Goal: Information Seeking & Learning: Learn about a topic

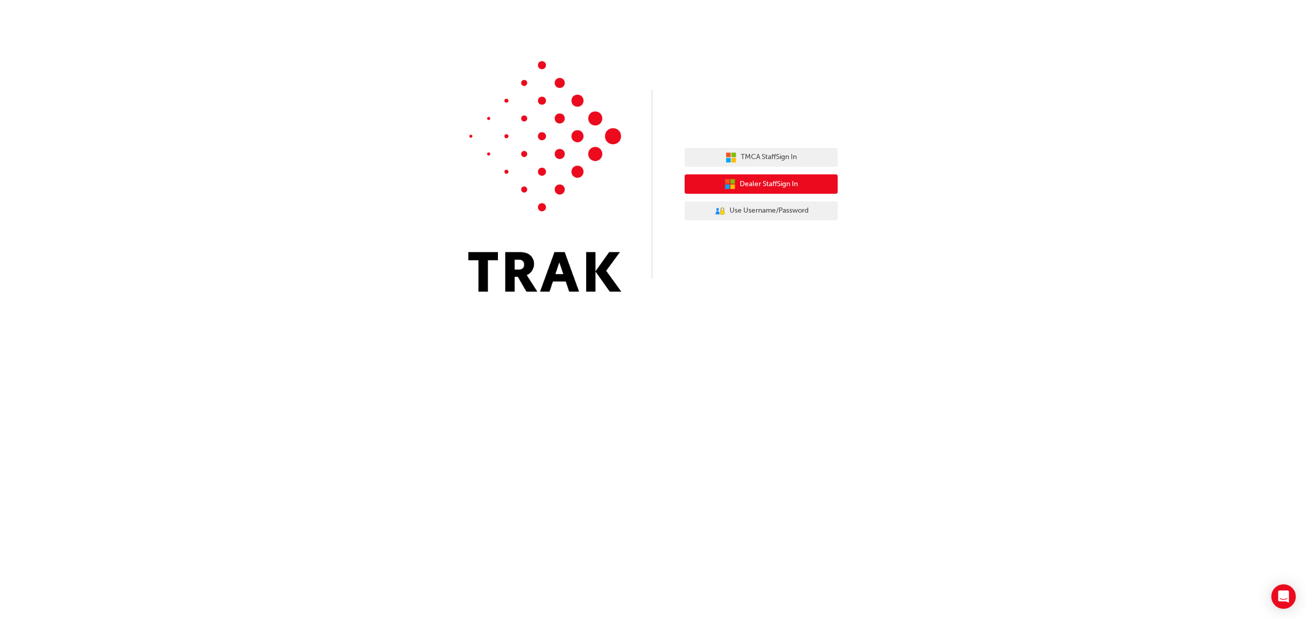
click at [808, 182] on button "Dealer Staff Sign In" at bounding box center [761, 183] width 153 height 19
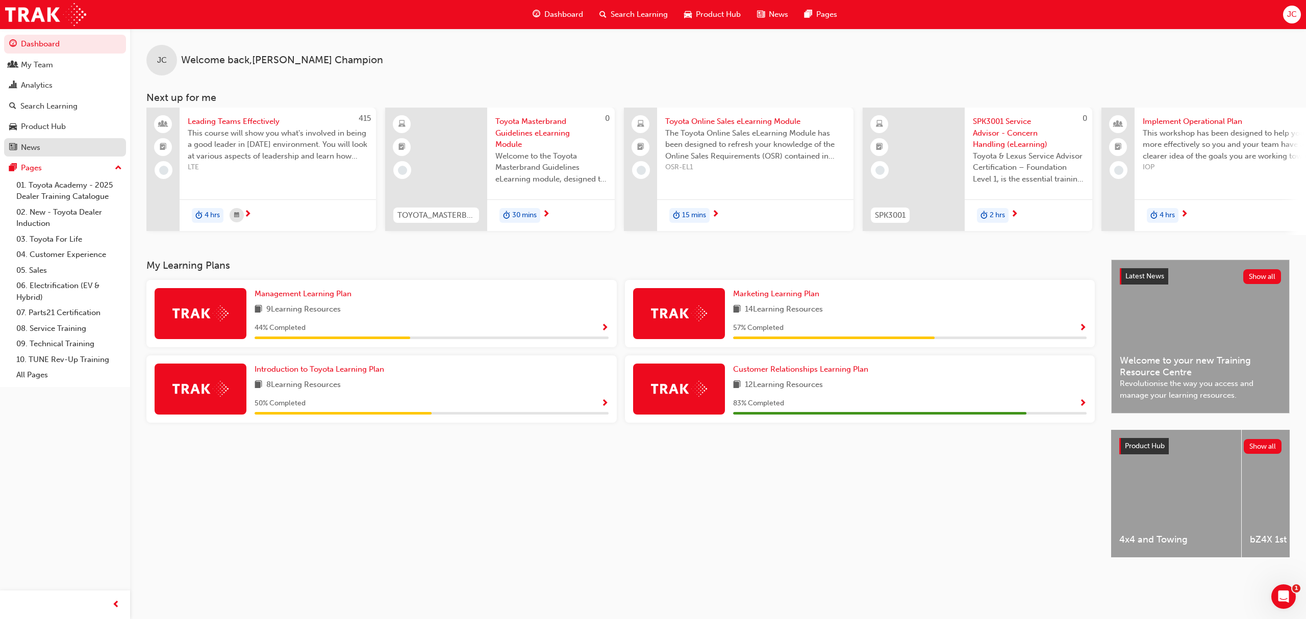
click at [27, 143] on div "News" at bounding box center [30, 148] width 19 height 12
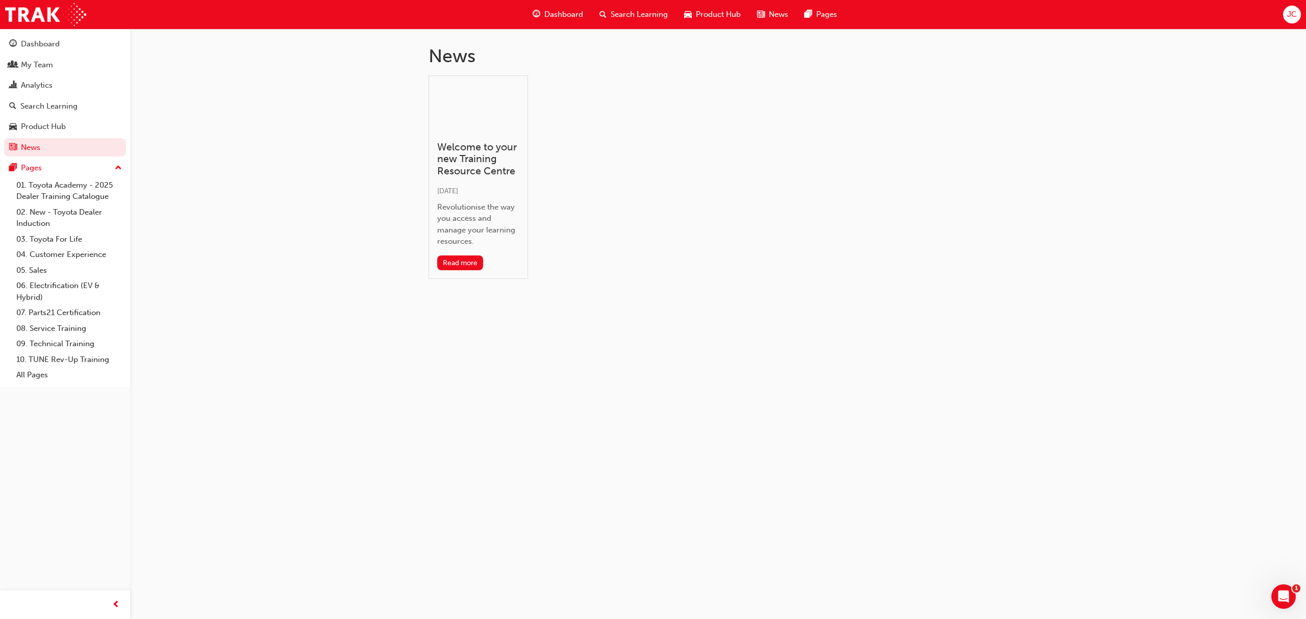
click at [1292, 12] on span "JC" at bounding box center [1292, 15] width 10 height 12
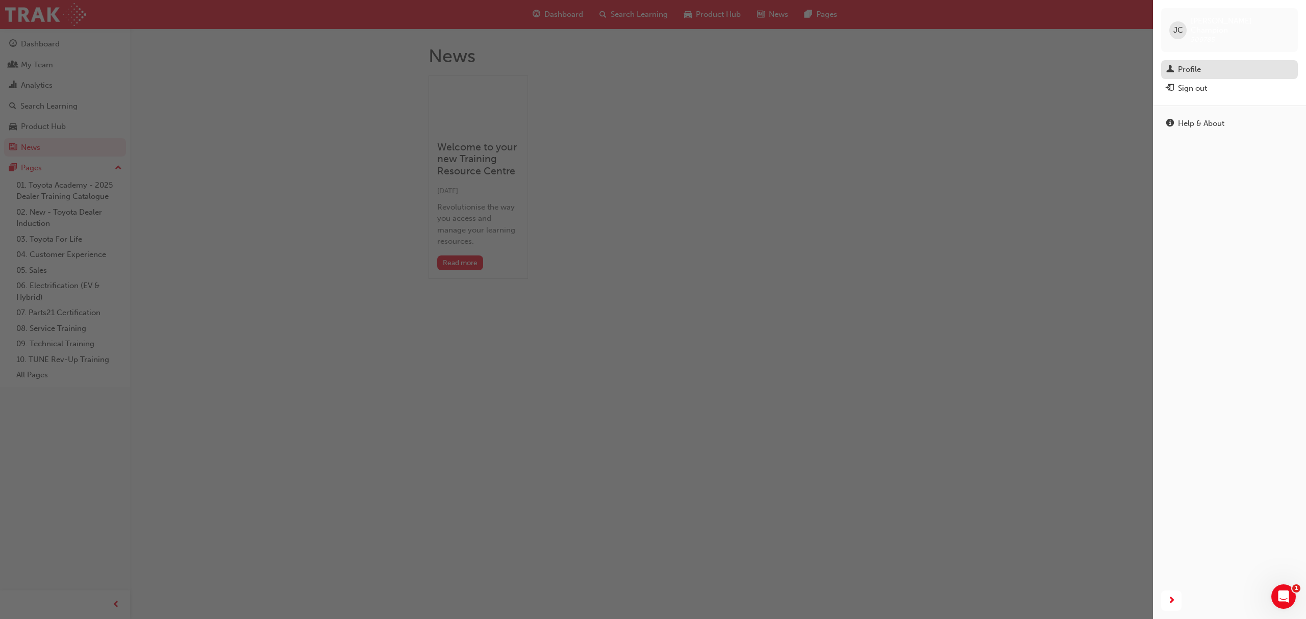
click at [1196, 60] on link "Profile" at bounding box center [1229, 69] width 137 height 19
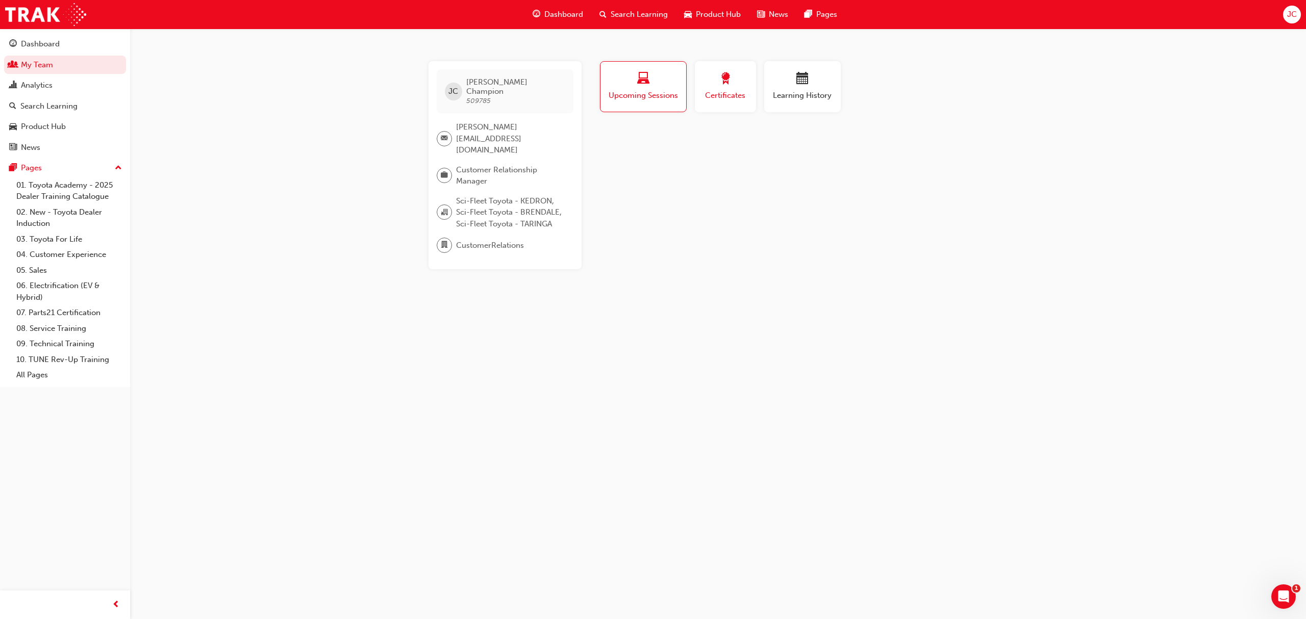
click at [741, 93] on span "Certificates" at bounding box center [725, 96] width 46 height 12
click at [824, 82] on div "button" at bounding box center [802, 80] width 61 height 16
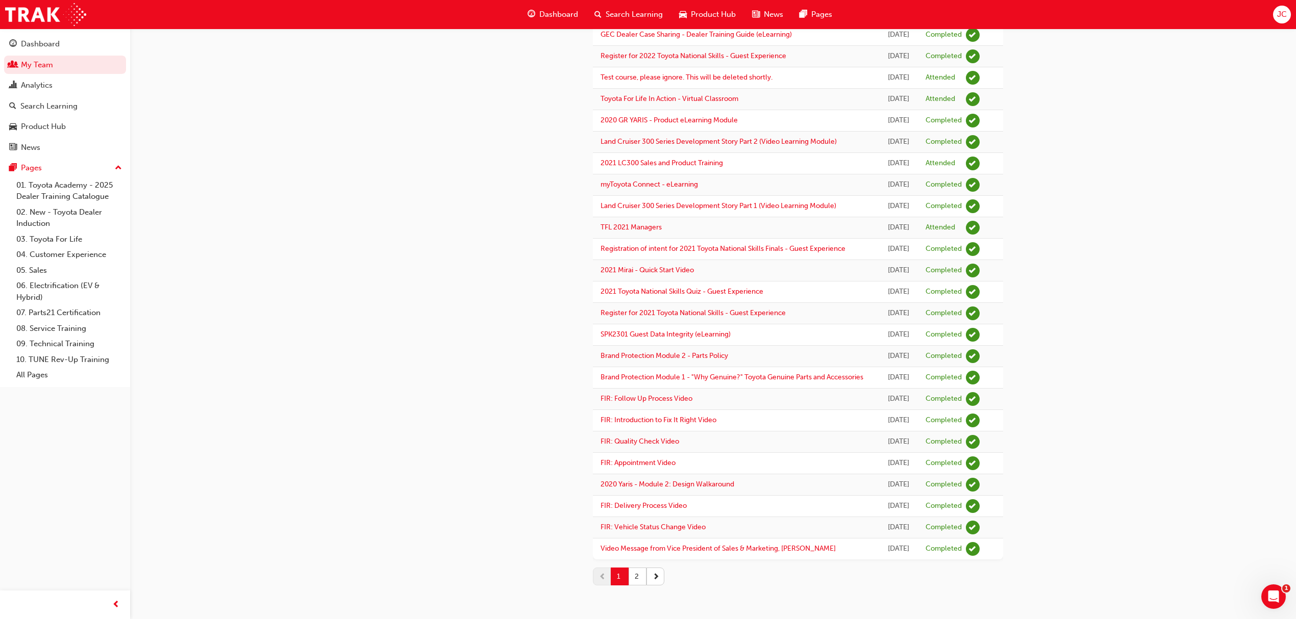
scroll to position [959, 0]
click at [639, 572] on button "2" at bounding box center [637, 577] width 18 height 18
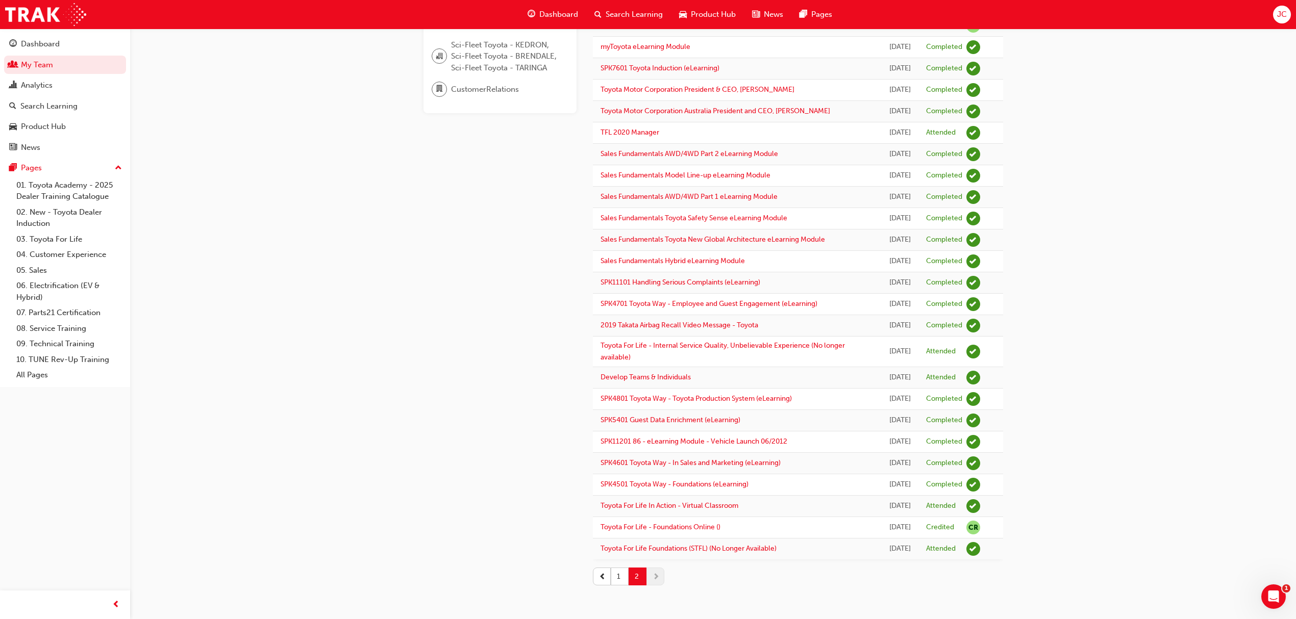
scroll to position [280, 0]
click at [621, 576] on button "1" at bounding box center [620, 577] width 18 height 18
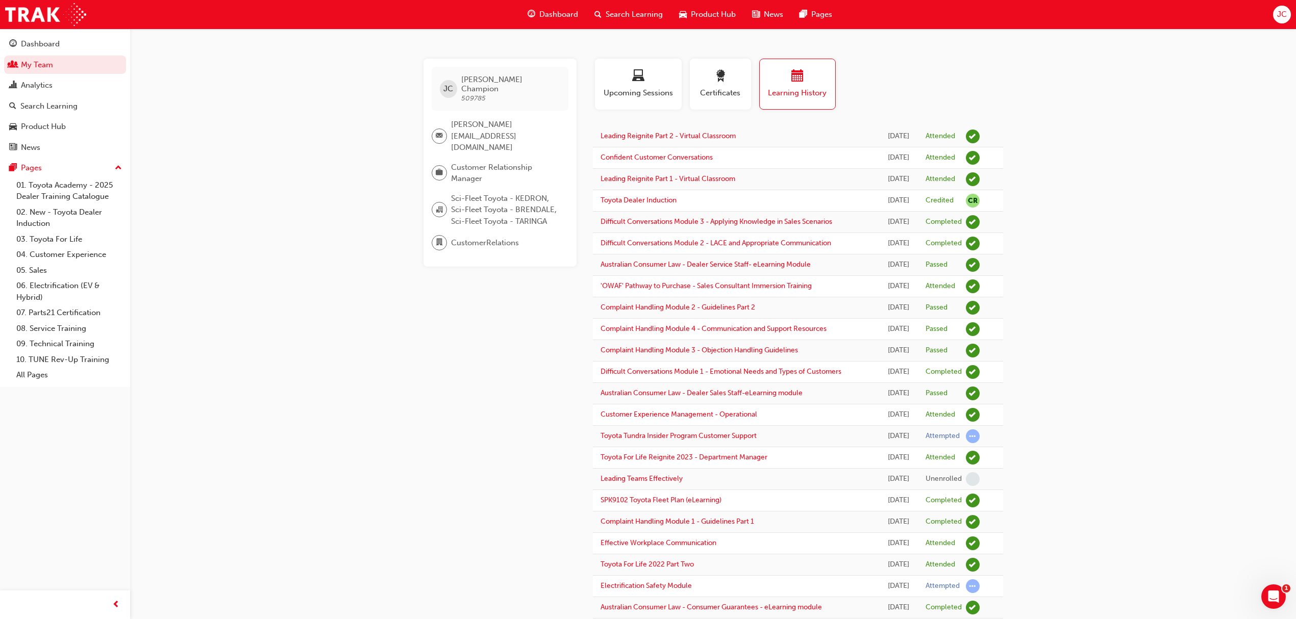
scroll to position [0, 0]
click at [68, 131] on div "Product Hub" at bounding box center [65, 126] width 112 height 13
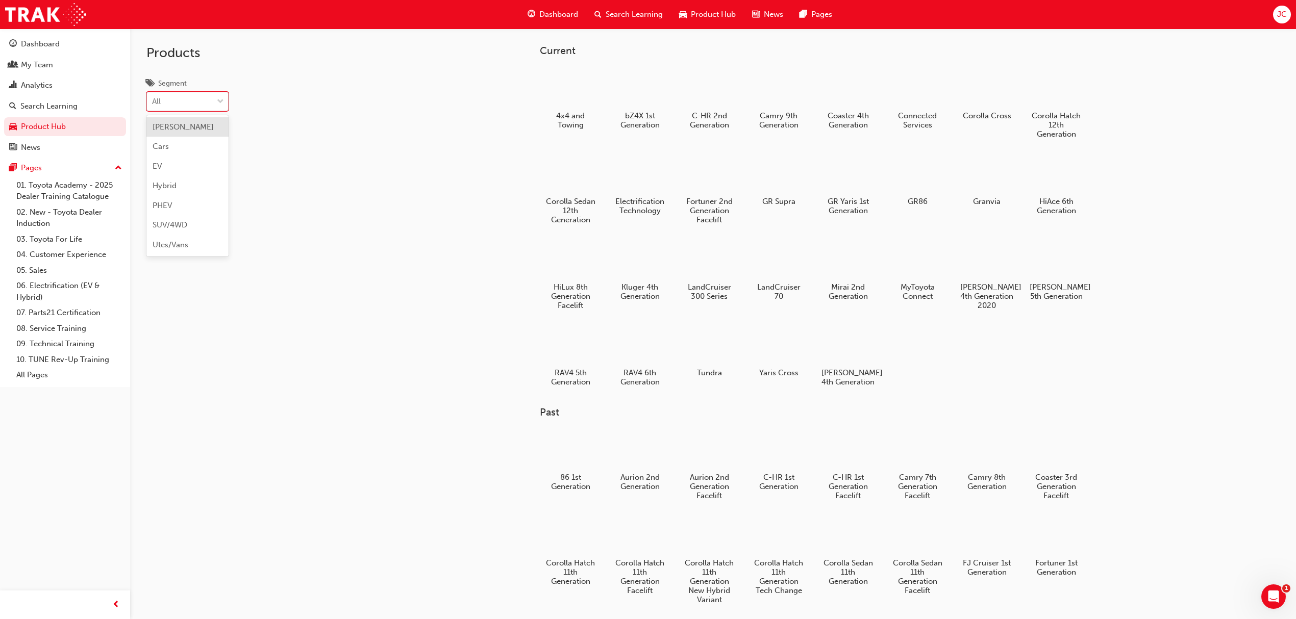
click at [221, 105] on span "down-icon" at bounding box center [220, 101] width 7 height 13
click at [153, 105] on input "Segment option [PERSON_NAME] focused, 1 of 7. 7 results available. Use Up and D…" at bounding box center [152, 101] width 1 height 9
click at [221, 105] on span "down-icon" at bounding box center [220, 101] width 7 height 13
click at [153, 105] on input "Segment option [PERSON_NAME] focused, 1 of 7. 7 results available. Use Up and D…" at bounding box center [152, 101] width 1 height 9
click at [61, 68] on div "My Team" at bounding box center [65, 65] width 112 height 13
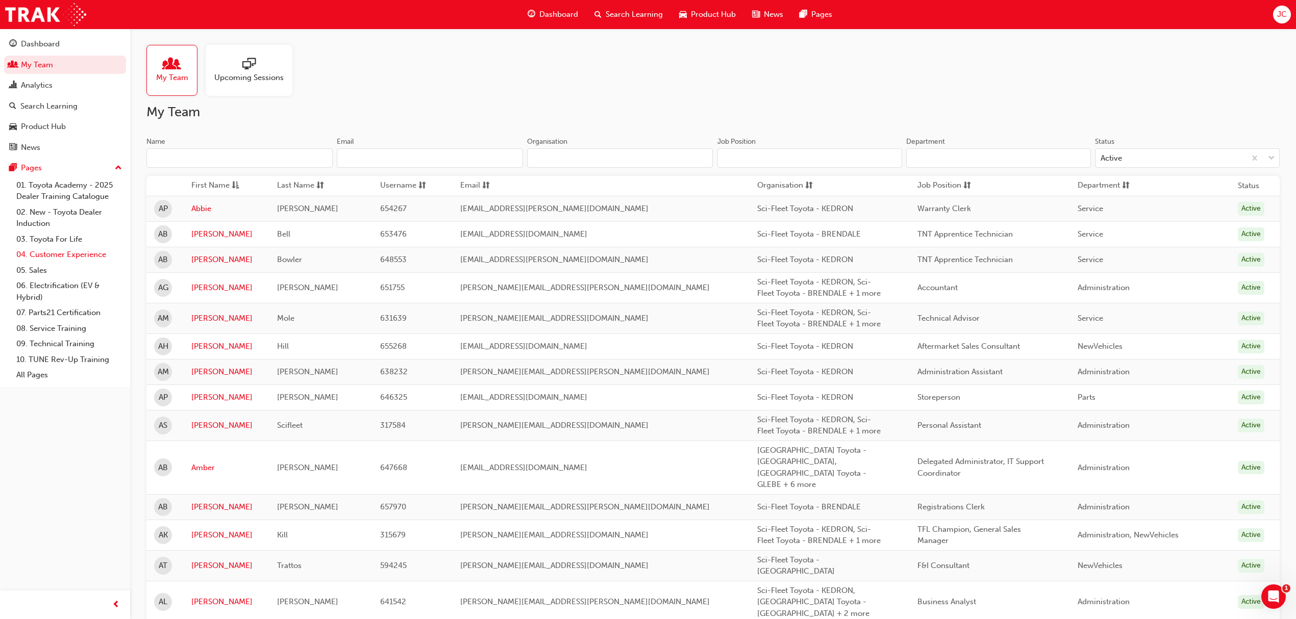
click at [86, 249] on link "04. Customer Experience" at bounding box center [69, 255] width 114 height 16
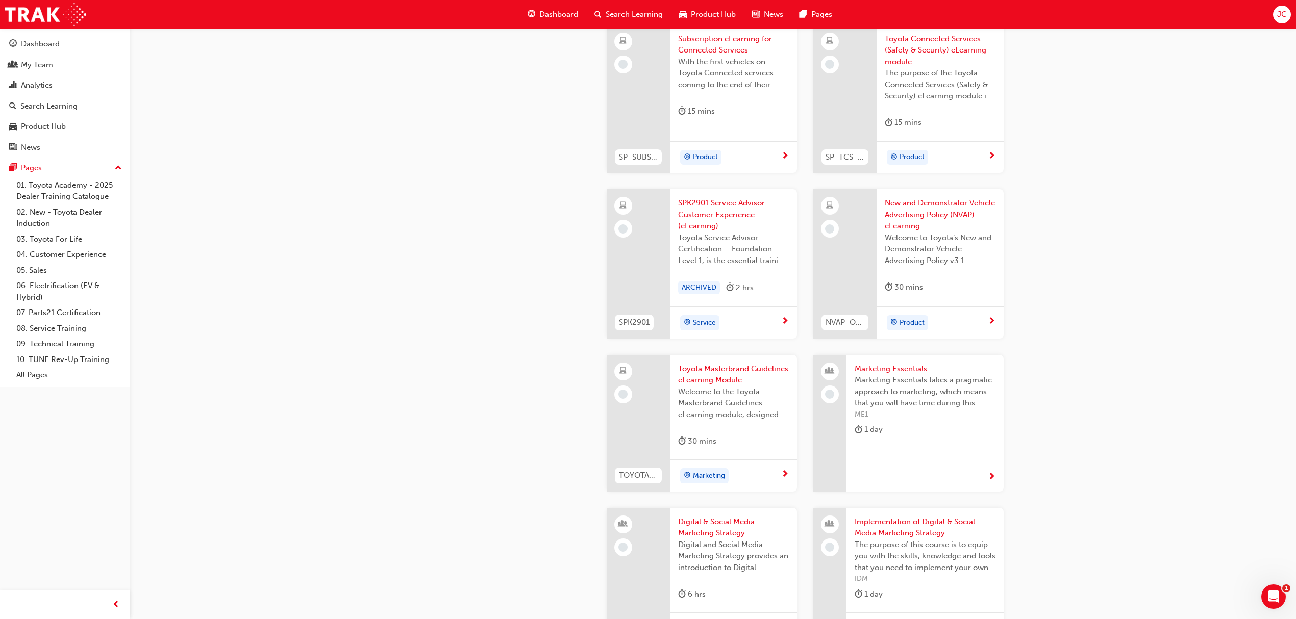
scroll to position [1802, 0]
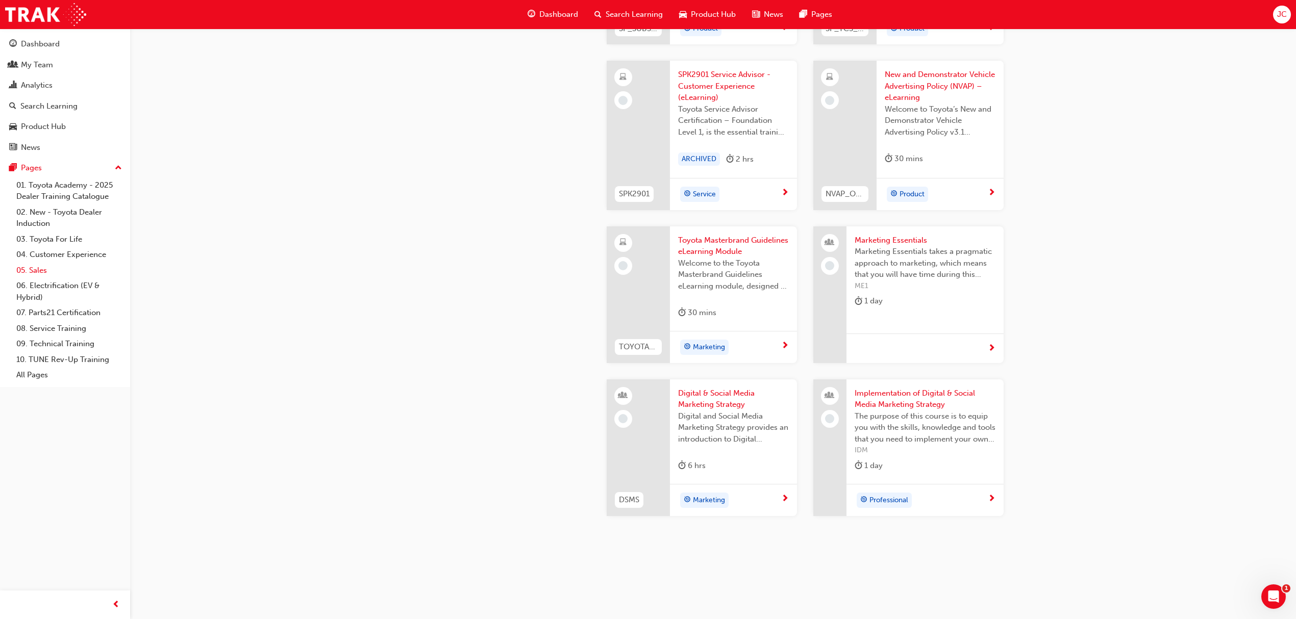
click at [38, 264] on link "05. Sales" at bounding box center [69, 271] width 114 height 16
